Goal: Task Accomplishment & Management: Complete application form

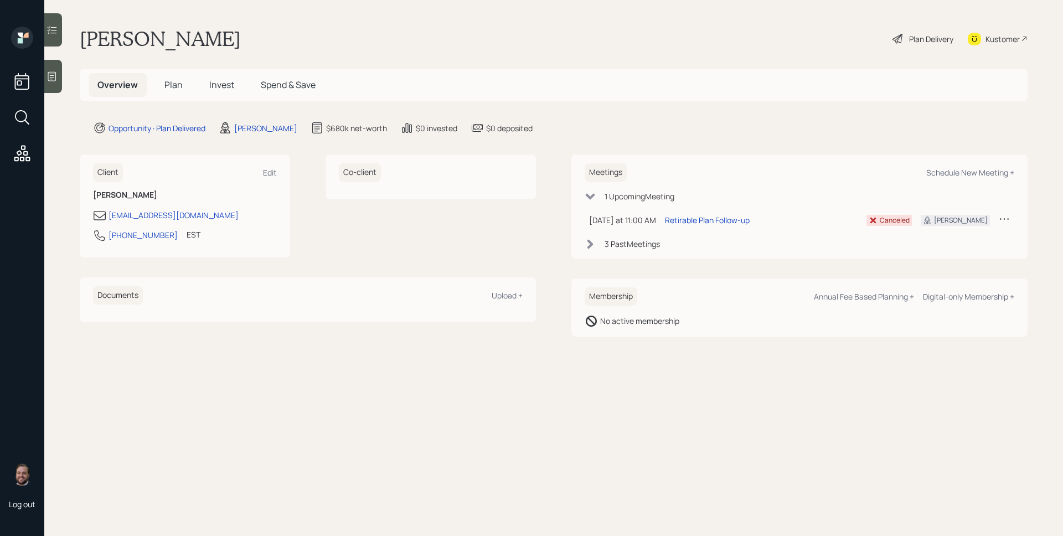
click at [215, 81] on span "Invest" at bounding box center [221, 85] width 25 height 12
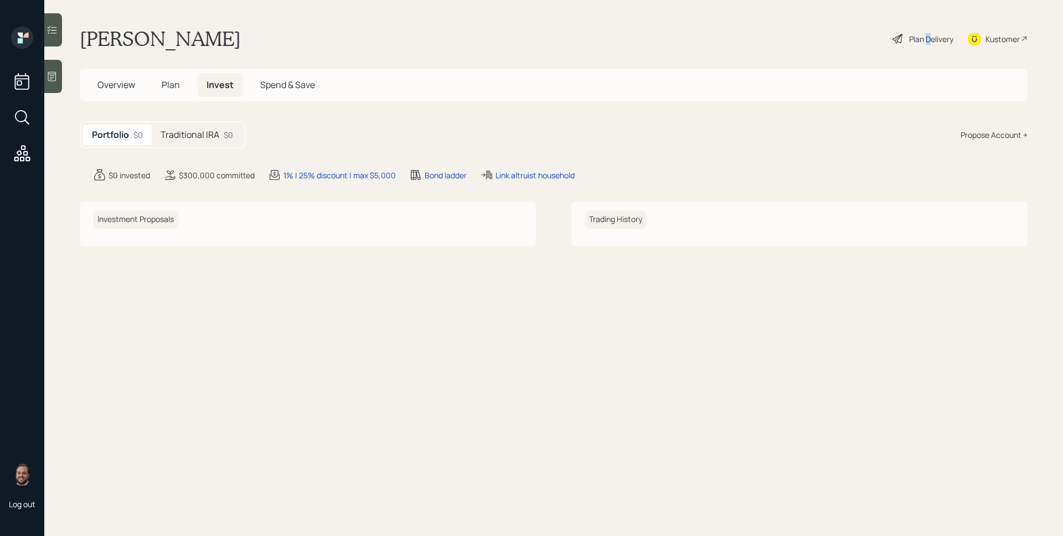
click at [926, 39] on div "Plan Delivery" at bounding box center [931, 39] width 44 height 12
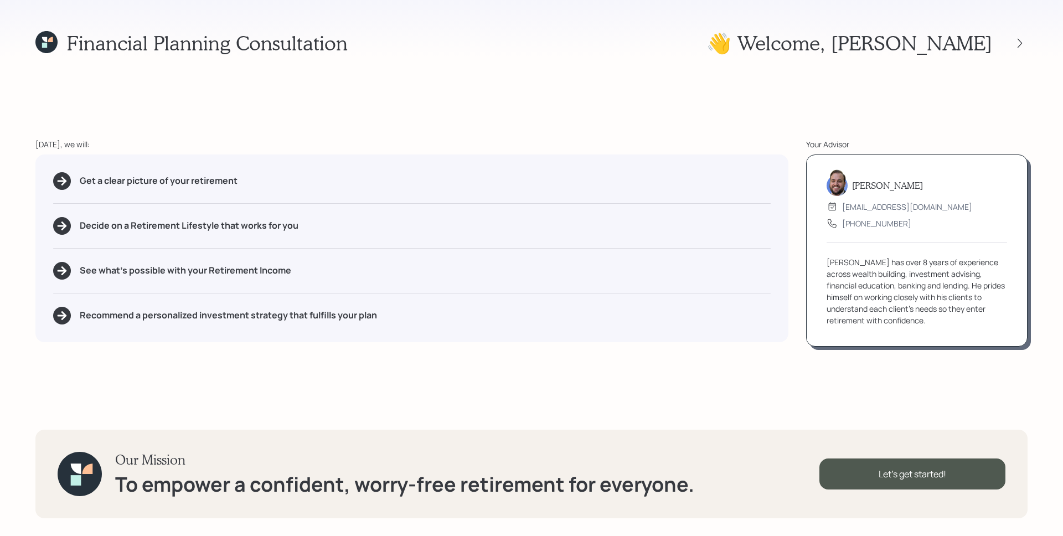
click at [1028, 42] on div "Financial Planning Consultation 👋 Welcome , [PERSON_NAME] [DATE], we will: Get …" at bounding box center [531, 268] width 1063 height 536
click at [1021, 42] on icon at bounding box center [1019, 43] width 11 height 11
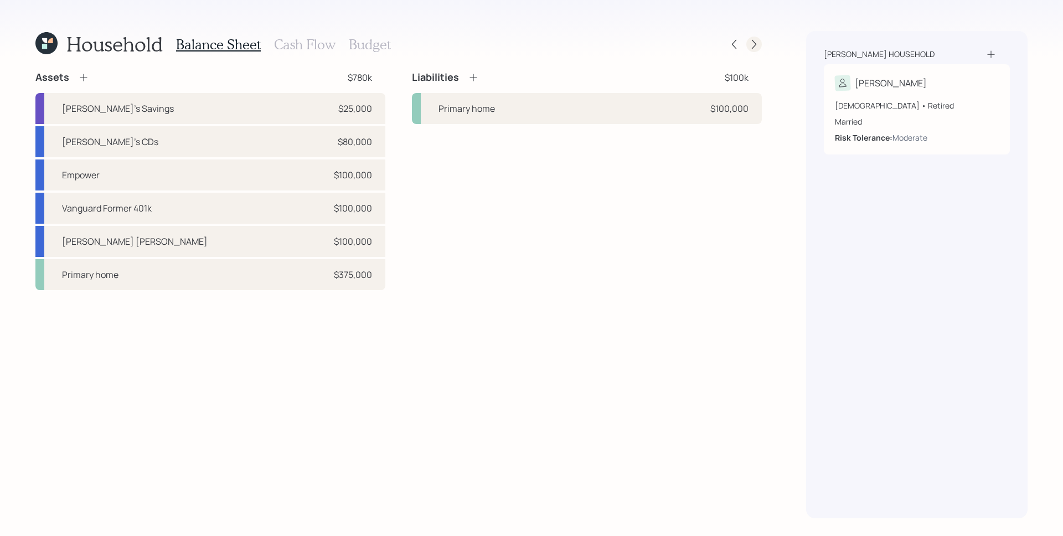
click at [756, 41] on icon at bounding box center [753, 44] width 11 height 11
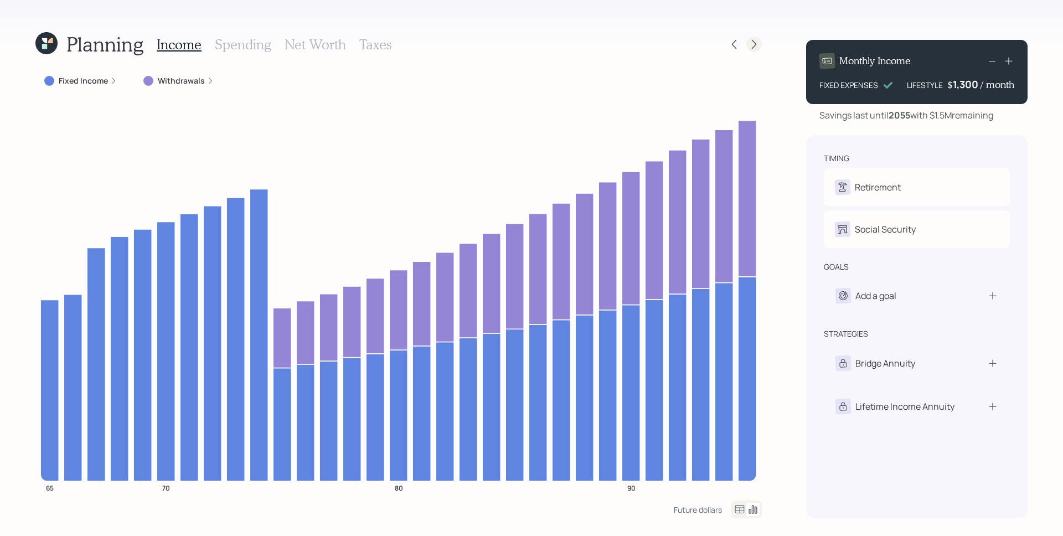
click at [757, 42] on icon at bounding box center [753, 44] width 11 height 11
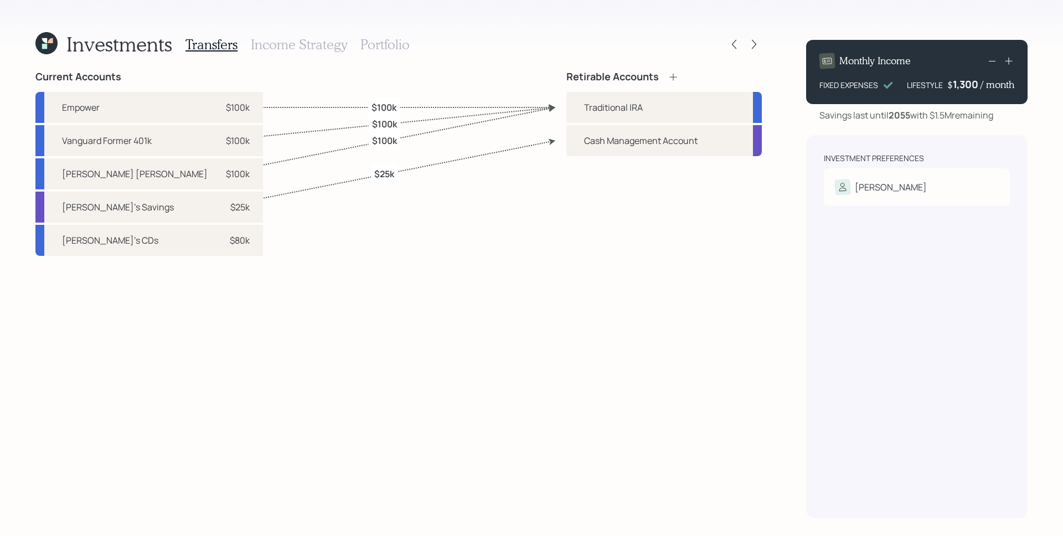
click at [757, 42] on icon at bounding box center [753, 44] width 11 height 11
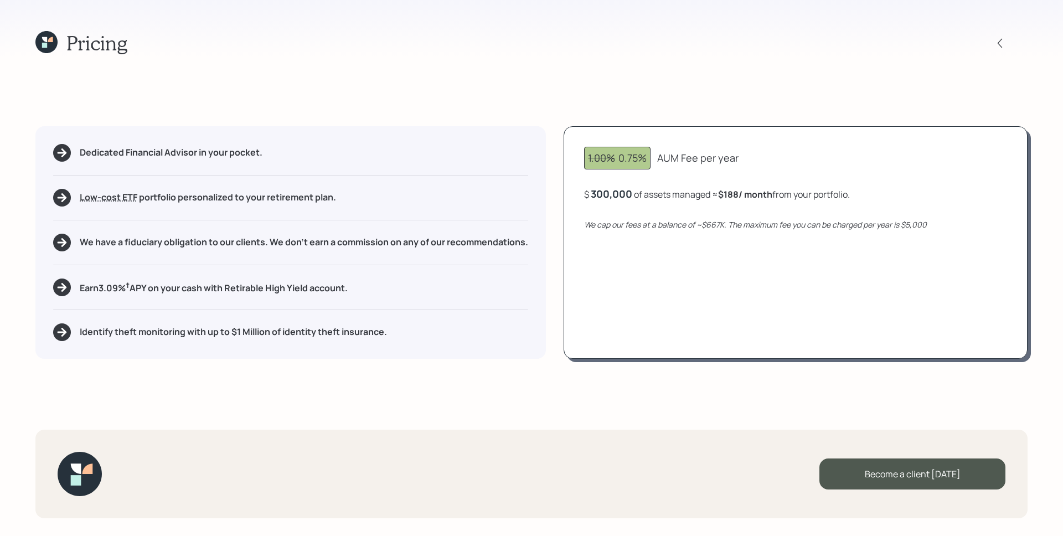
click at [55, 35] on icon at bounding box center [46, 42] width 22 height 22
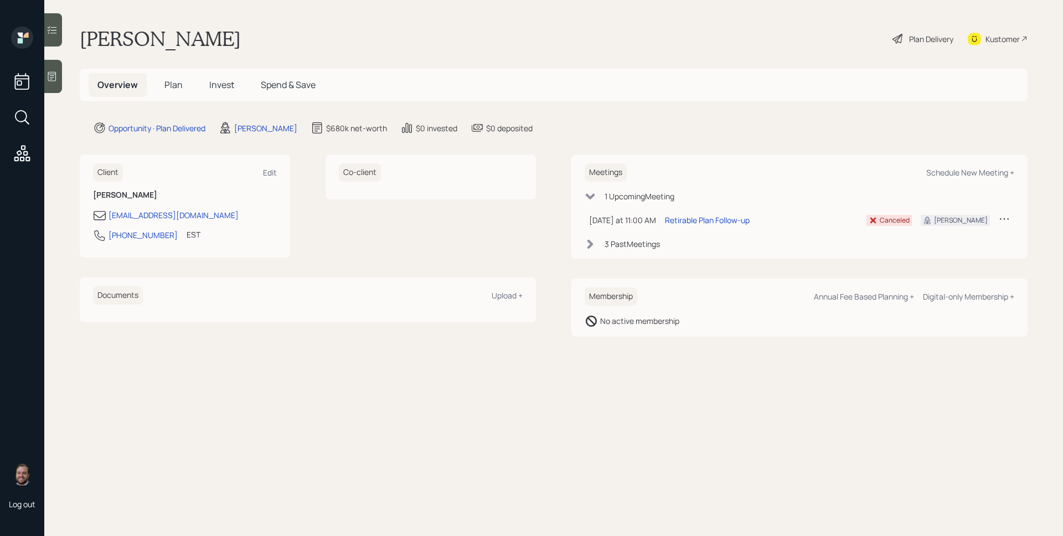
click at [180, 87] on span "Plan" at bounding box center [173, 85] width 18 height 12
